Goal: Book appointment/travel/reservation

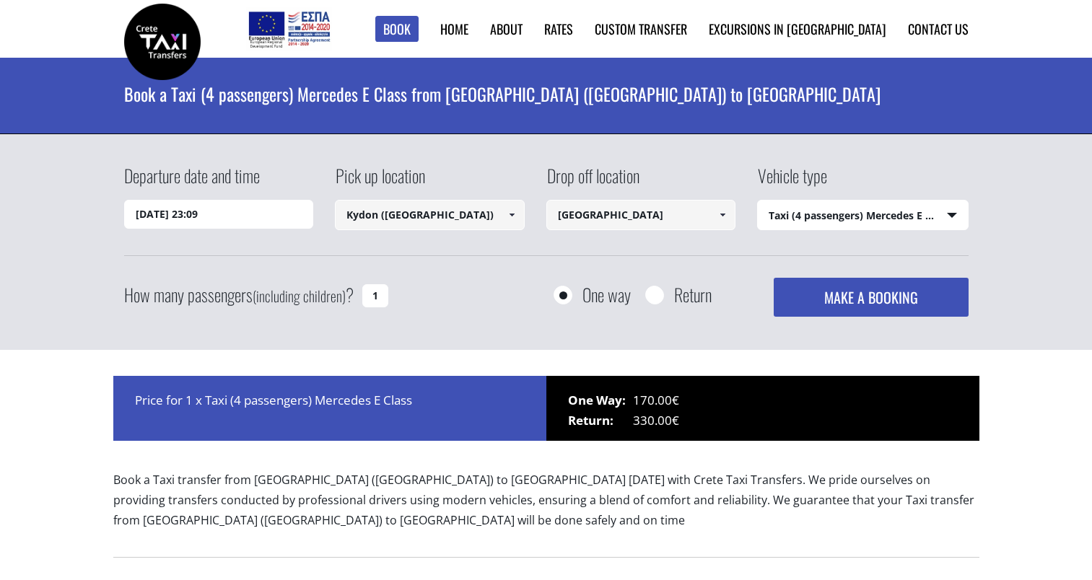
select select "540"
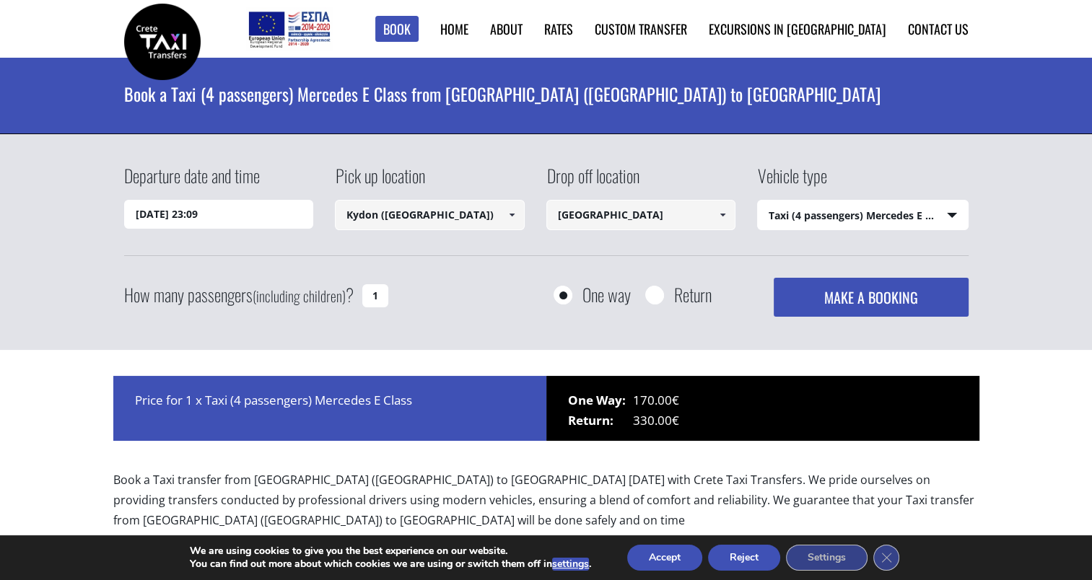
click at [722, 214] on span at bounding box center [723, 215] width 12 height 12
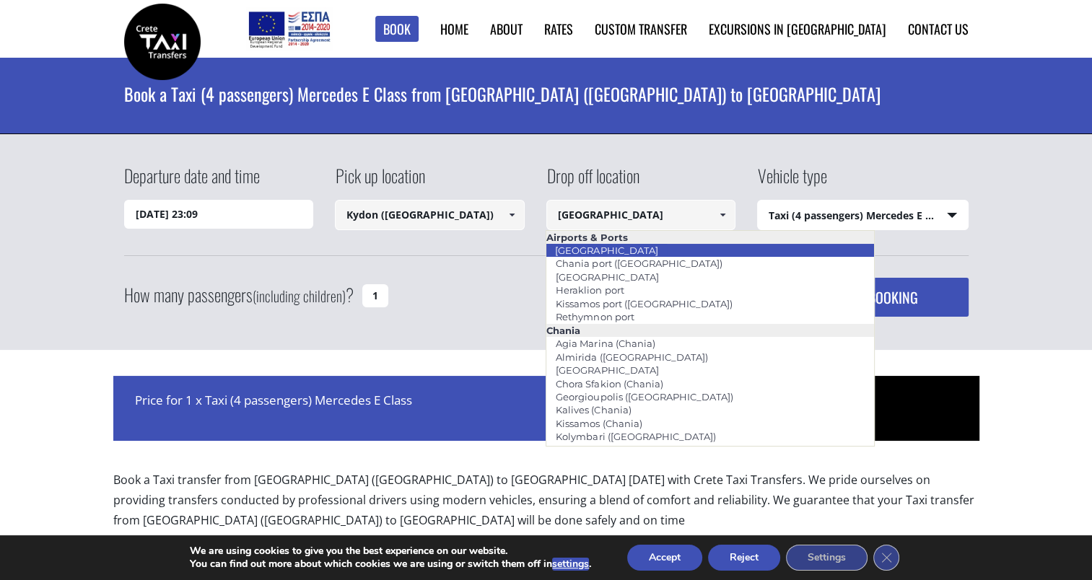
click at [626, 250] on link "Chania airport" at bounding box center [606, 250] width 121 height 20
type input "Chania airport"
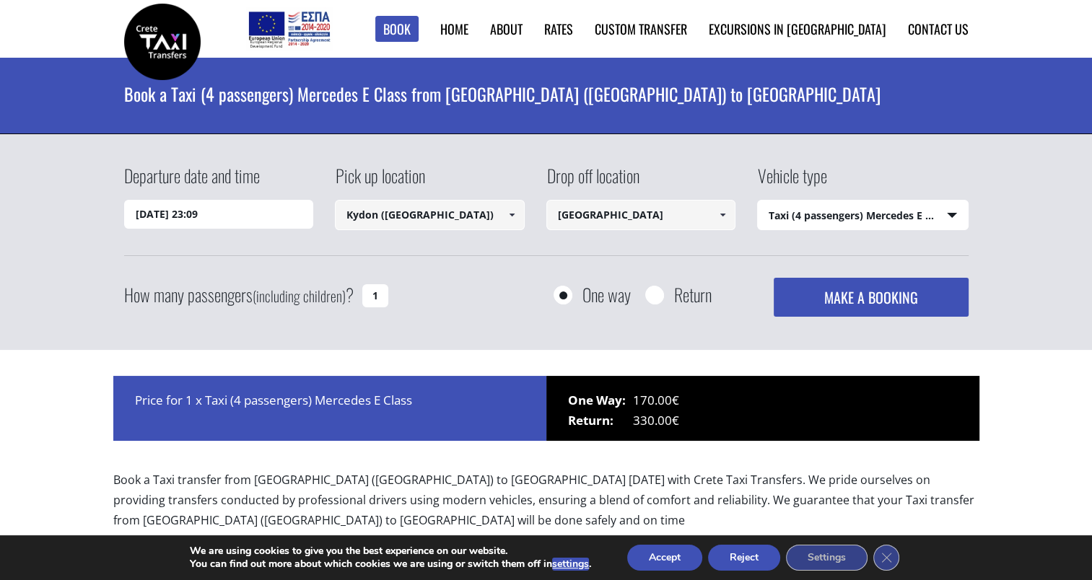
click at [512, 211] on span at bounding box center [512, 215] width 12 height 12
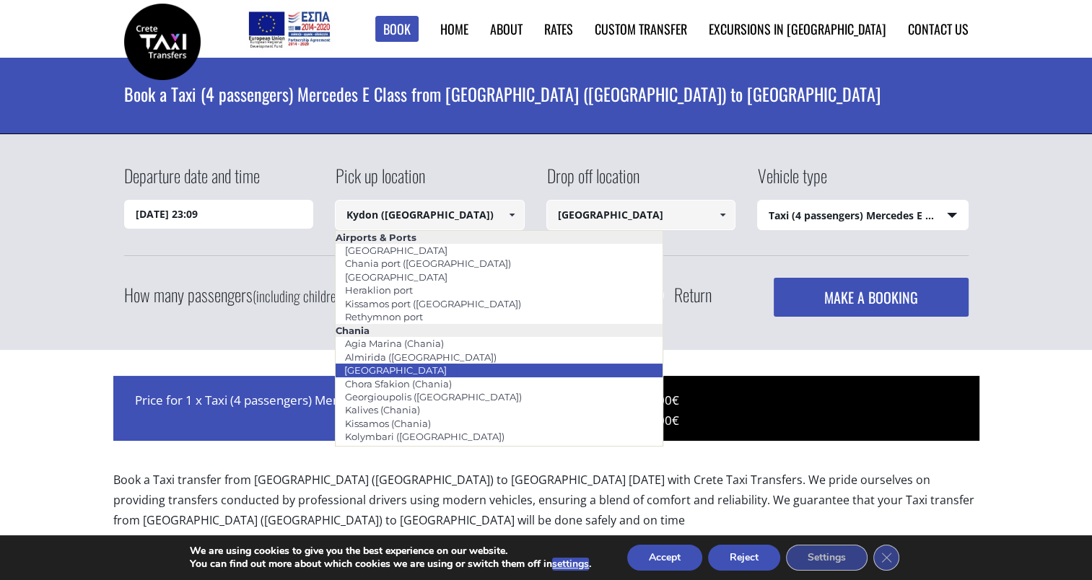
click at [370, 373] on link "Chania city" at bounding box center [395, 370] width 121 height 20
type input "Chania city"
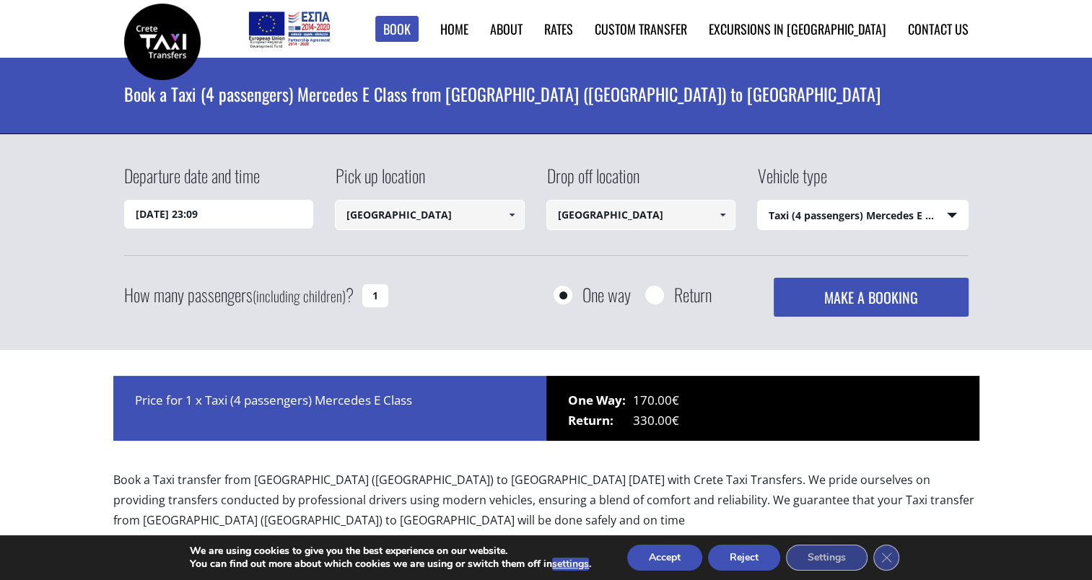
click at [886, 295] on button "MAKE A BOOKING" at bounding box center [871, 297] width 194 height 39
click at [954, 211] on select "Select vehicle type Taxi (4 passengers) Mercedes E Class Mini Van (7 passengers…" at bounding box center [863, 216] width 210 height 30
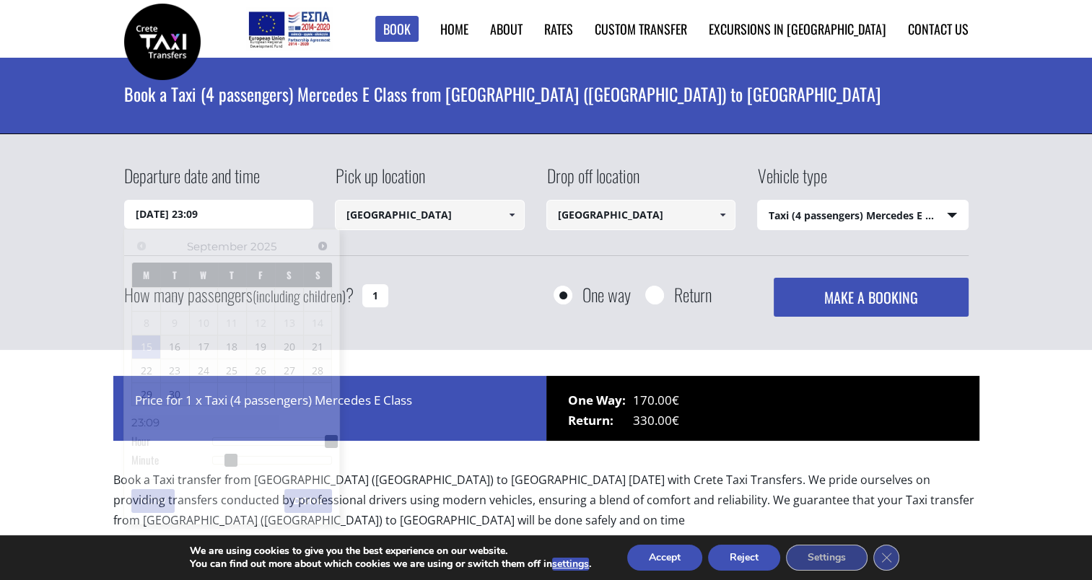
click at [262, 211] on input "15/09/2025 23:09" at bounding box center [219, 214] width 190 height 29
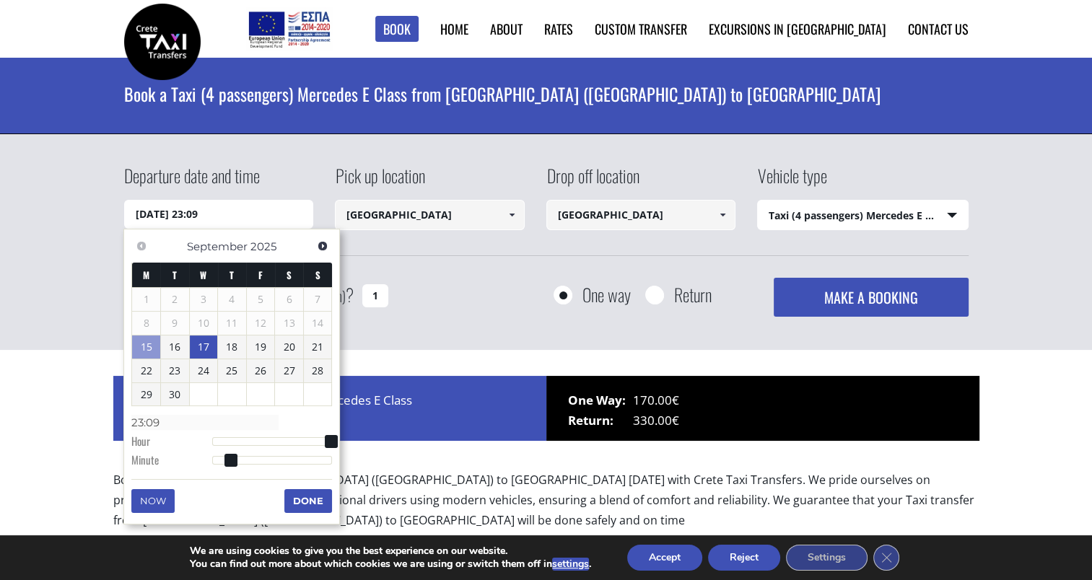
click at [203, 343] on link "17" at bounding box center [204, 347] width 28 height 23
type input "17/09/2025 00:00"
click at [464, 320] on div "Departure date and time 17/09/2025 00:00 Pick up location Kydon (Chania city) S…" at bounding box center [546, 242] width 1092 height 216
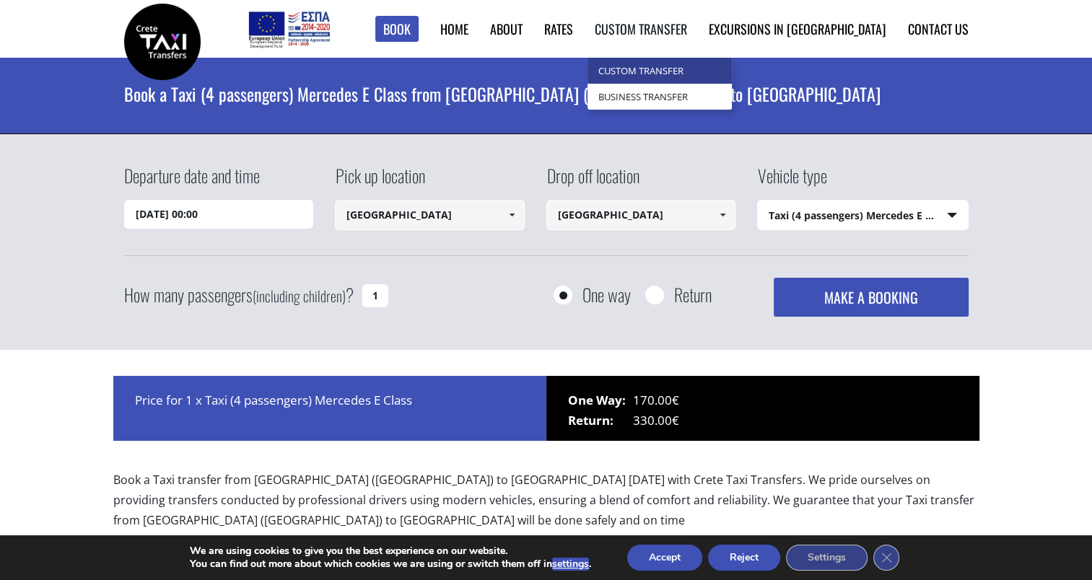
click at [719, 70] on link "Custom Transfer" at bounding box center [659, 71] width 144 height 26
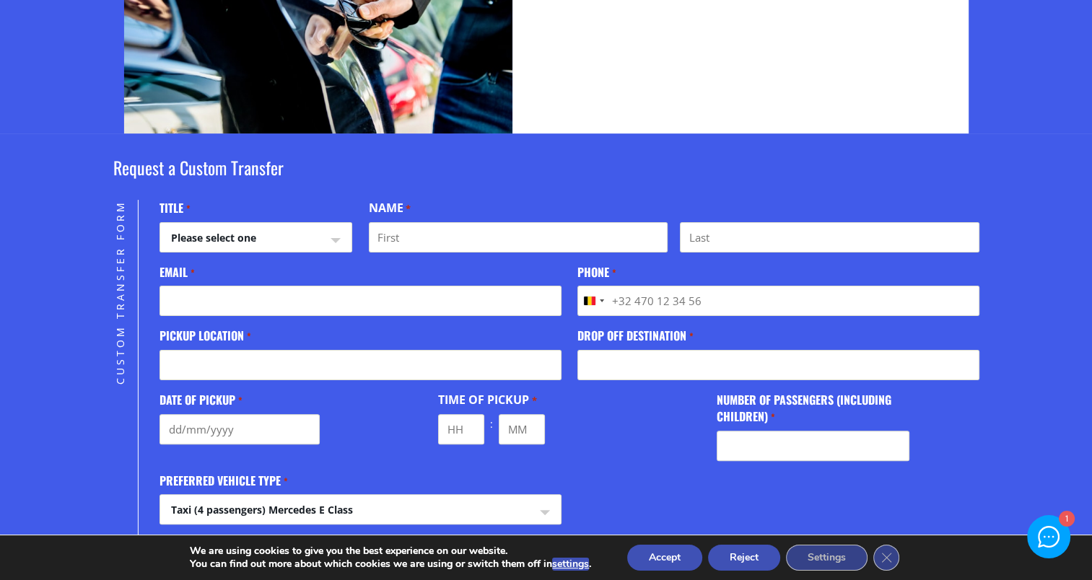
scroll to position [433, 0]
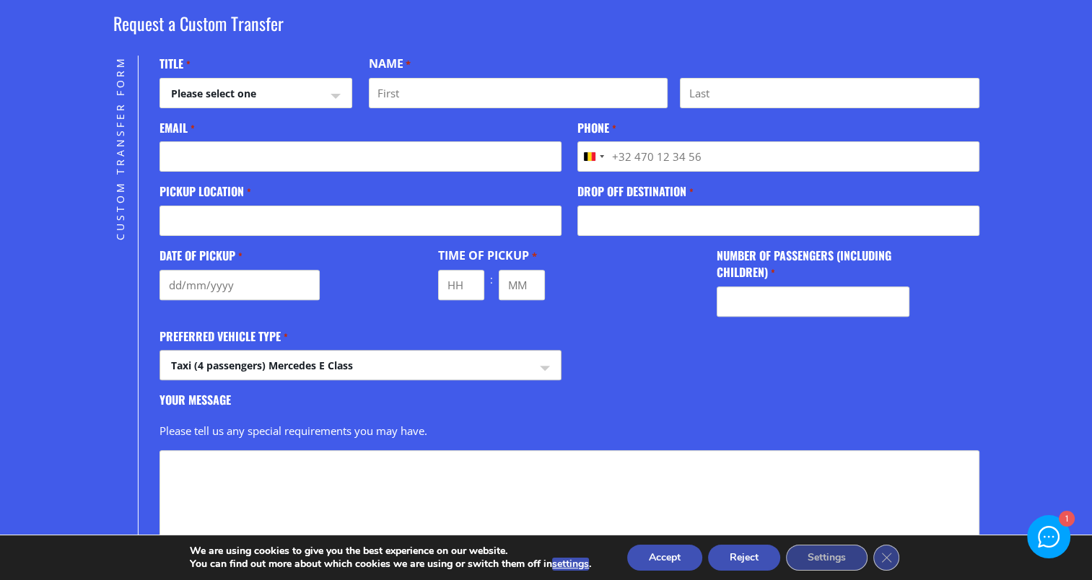
click at [550, 359] on select "Taxi (4 passengers) Mercedes E Class Mini Van (7 passengers) Mercedes Vito Mini…" at bounding box center [360, 368] width 400 height 35
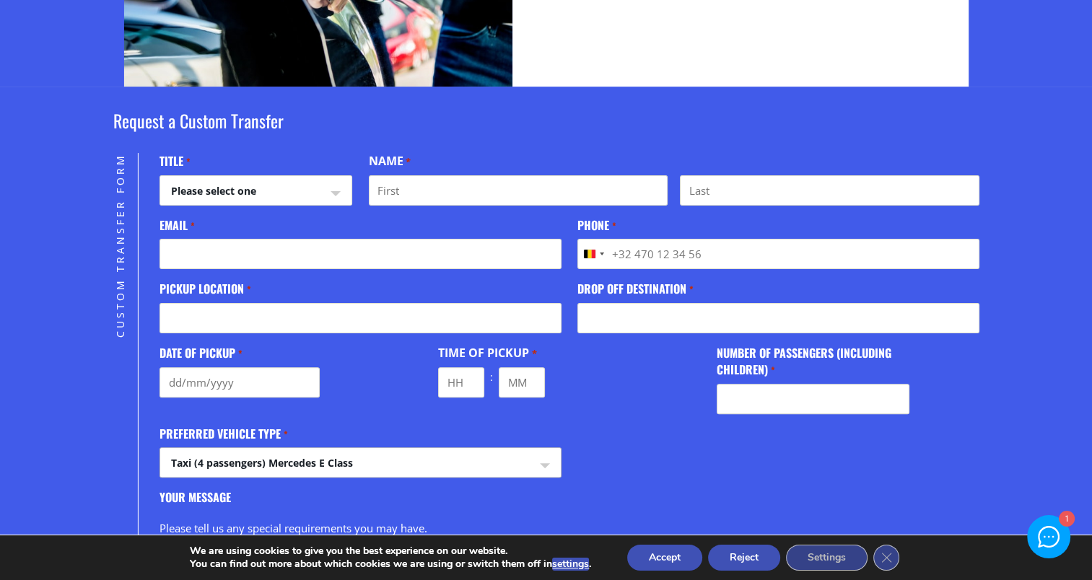
scroll to position [0, 0]
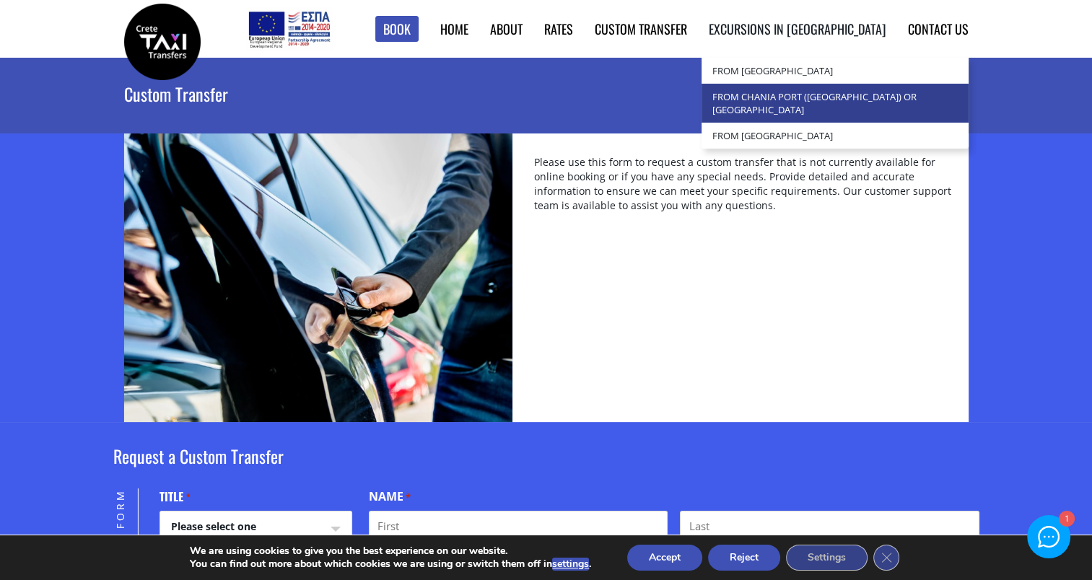
click at [819, 98] on link "from Chania Port ([GEOGRAPHIC_DATA]) or [GEOGRAPHIC_DATA]" at bounding box center [834, 103] width 267 height 39
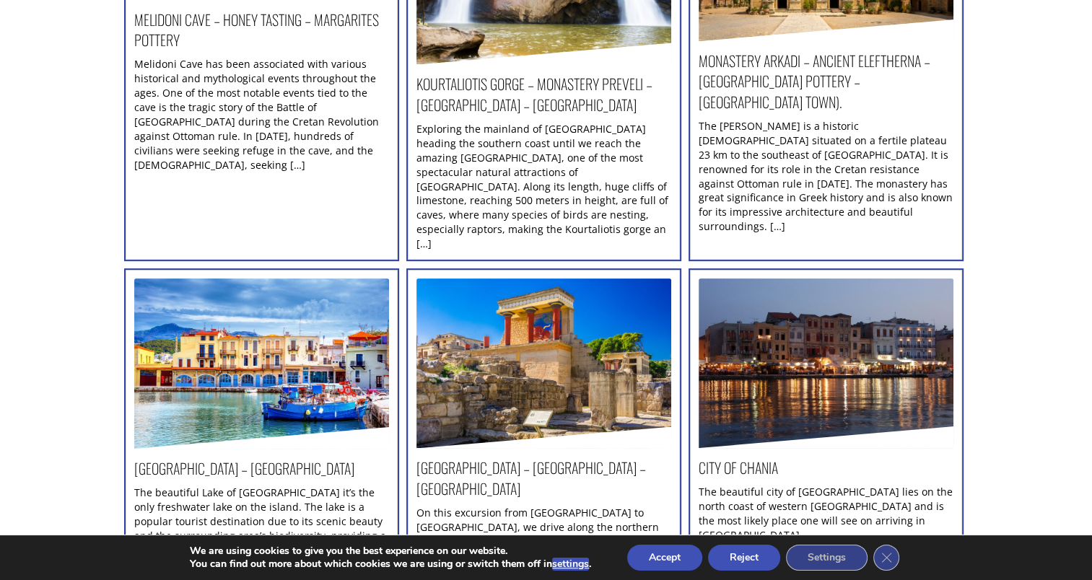
scroll to position [433, 0]
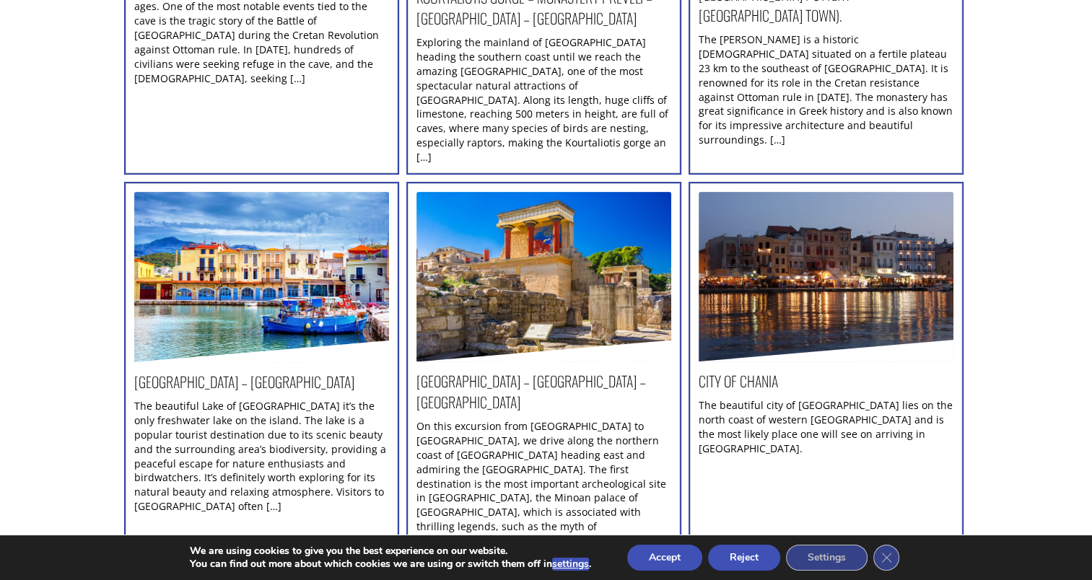
click at [559, 371] on h2 "[GEOGRAPHIC_DATA] – [GEOGRAPHIC_DATA] – [GEOGRAPHIC_DATA]" at bounding box center [543, 395] width 255 height 48
